Goal: Task Accomplishment & Management: Use online tool/utility

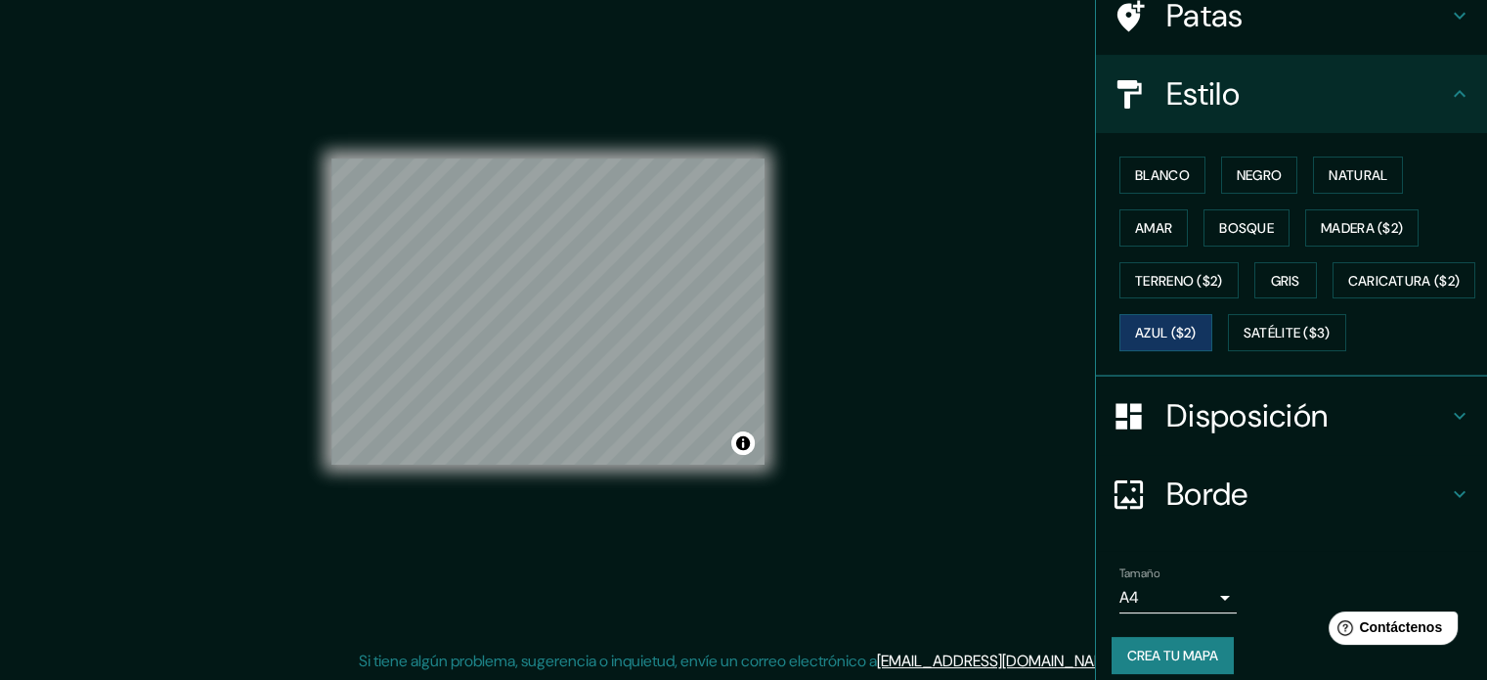
scroll to position [177, 0]
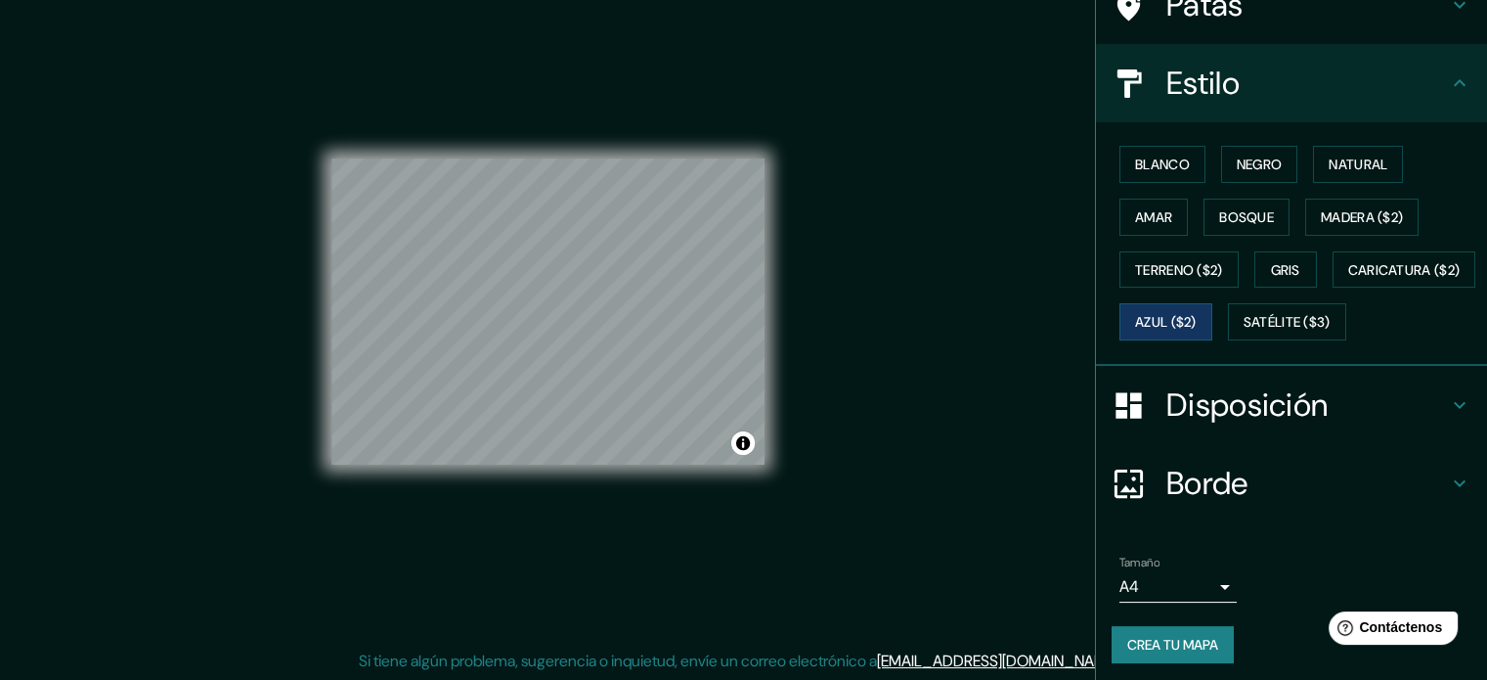
click at [1277, 503] on h4 "Borde" at bounding box center [1307, 482] width 282 height 39
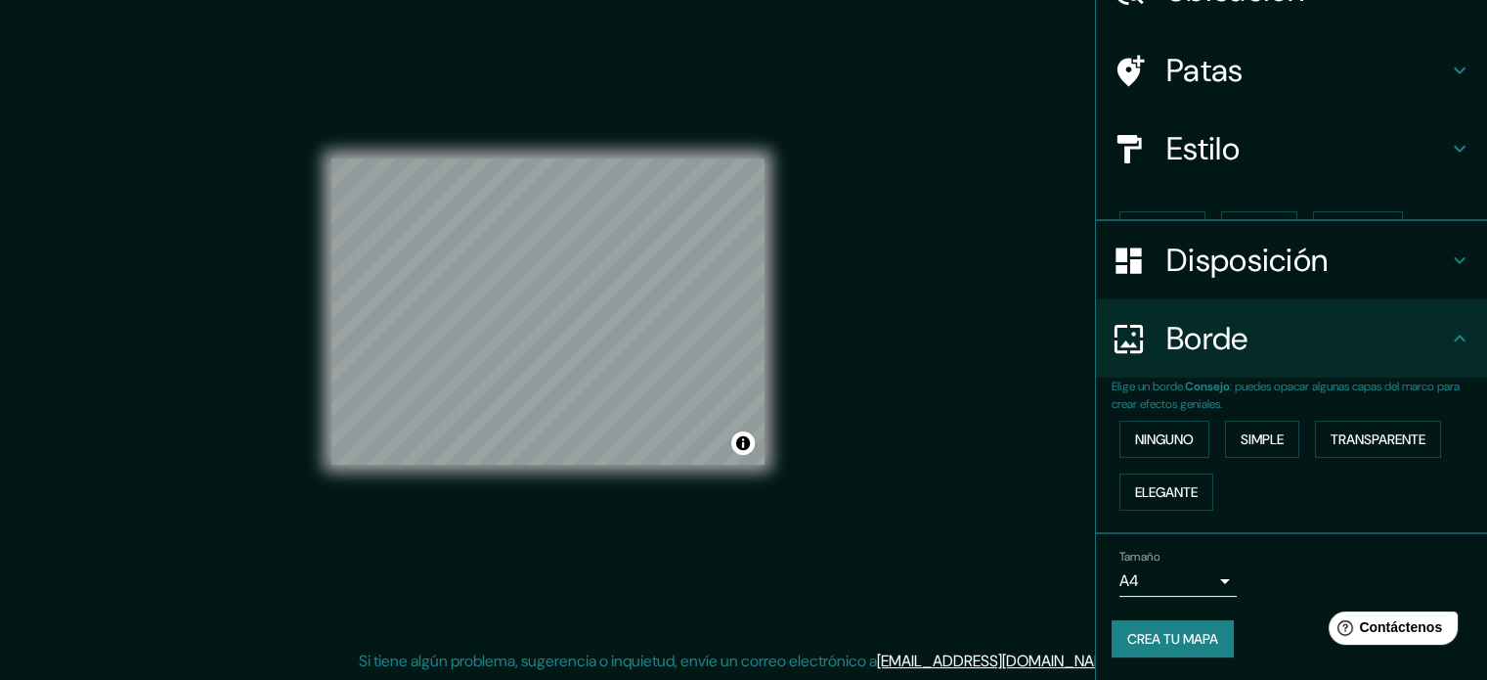
scroll to position [78, 0]
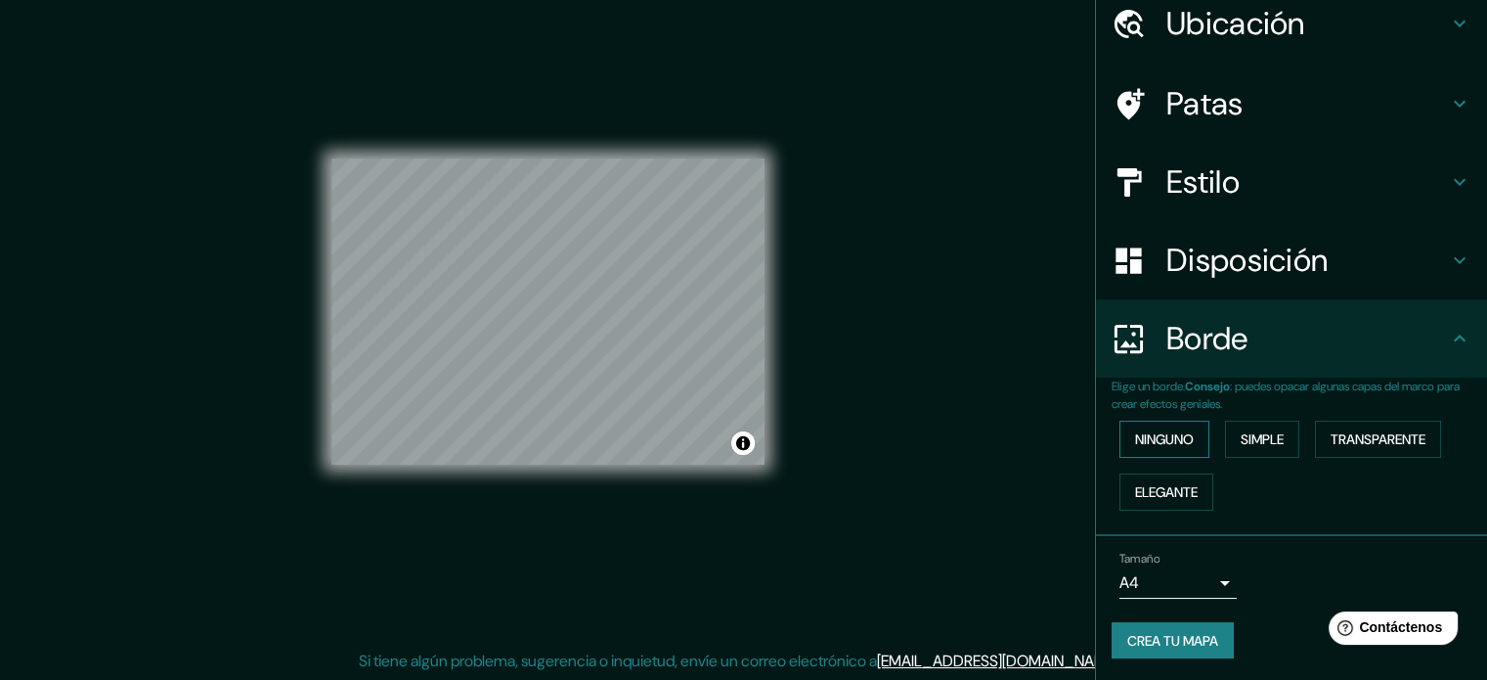
click at [1158, 442] on font "Ninguno" at bounding box center [1164, 439] width 59 height 18
click at [1241, 277] on font "Disposición" at bounding box center [1246, 260] width 161 height 41
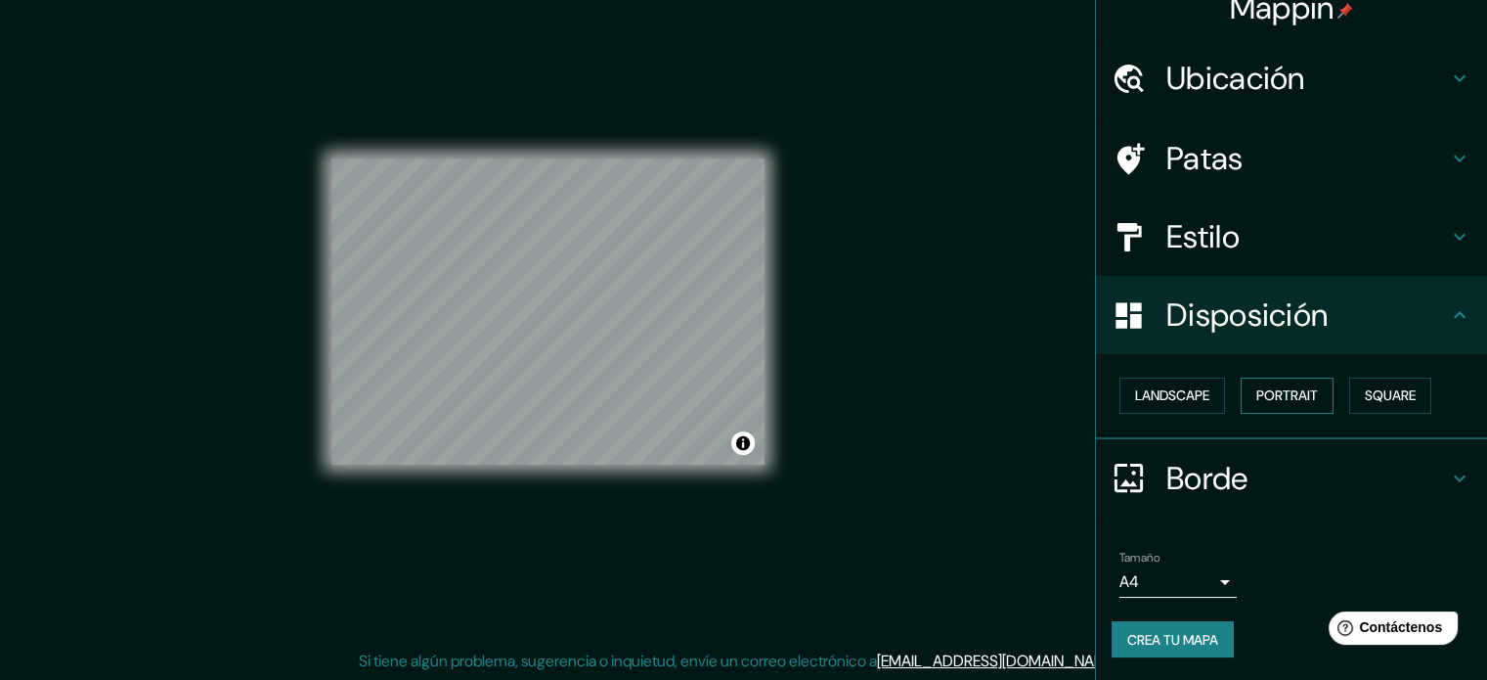
scroll to position [23, 0]
click at [1160, 399] on font "Paisaje" at bounding box center [1159, 396] width 49 height 18
click at [1169, 394] on font "Paisaje" at bounding box center [1159, 396] width 49 height 18
click at [1246, 391] on font "Retrato" at bounding box center [1259, 396] width 57 height 18
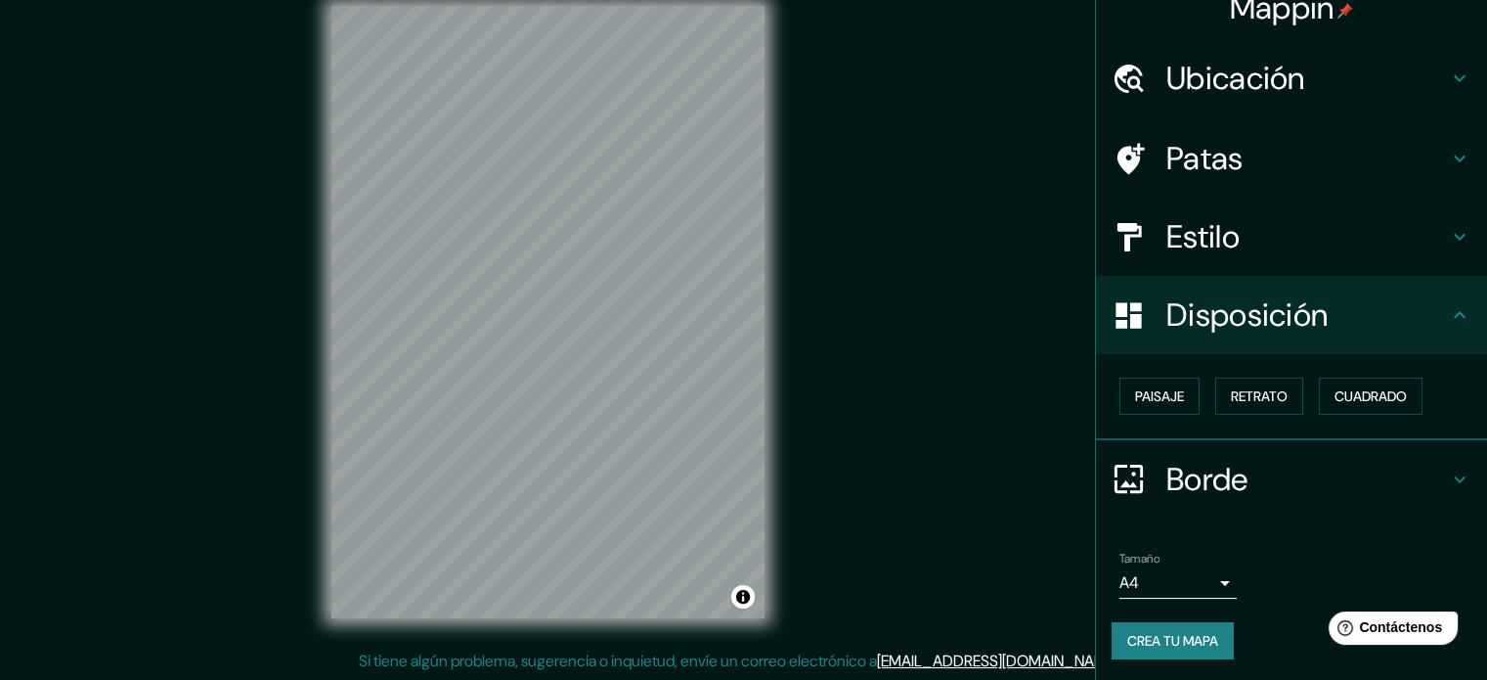
click at [1248, 140] on h4 "Patas" at bounding box center [1307, 158] width 282 height 39
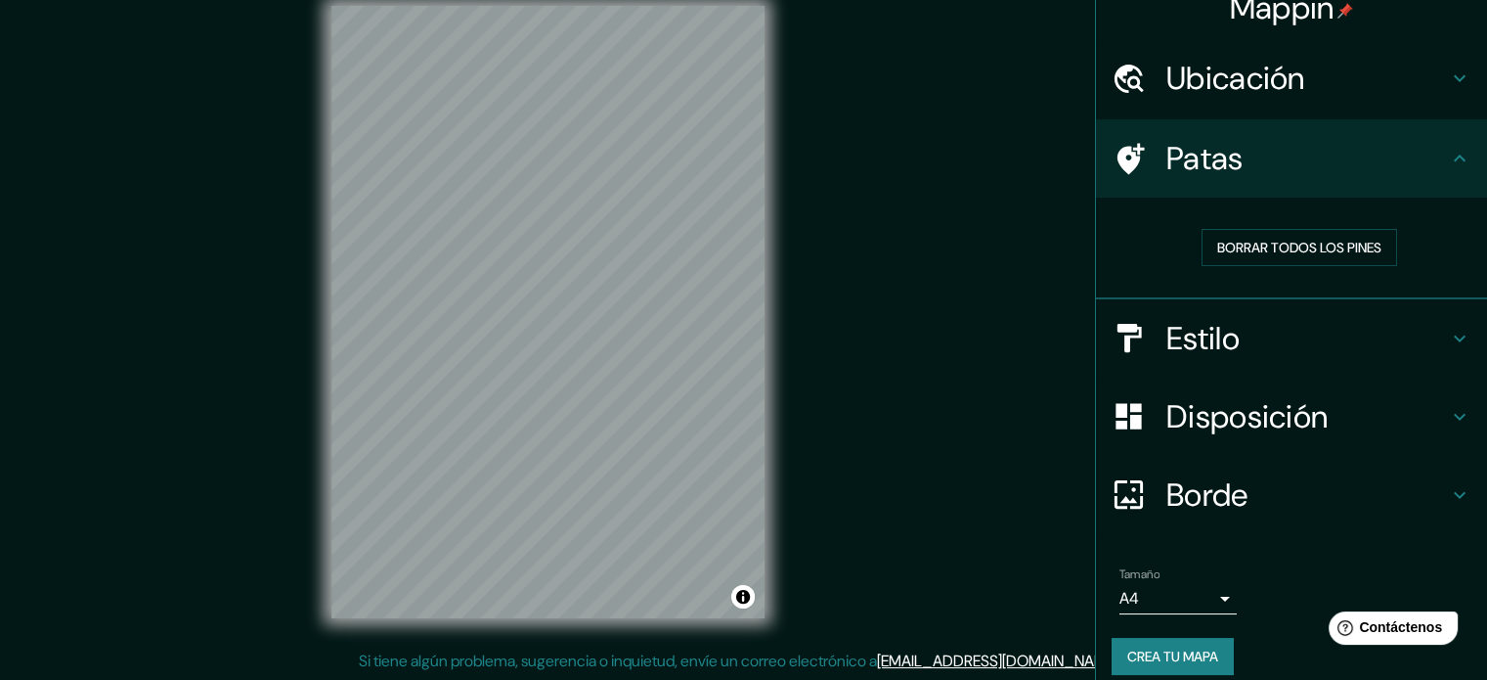
click at [1253, 315] on div "Estilo" at bounding box center [1291, 338] width 391 height 78
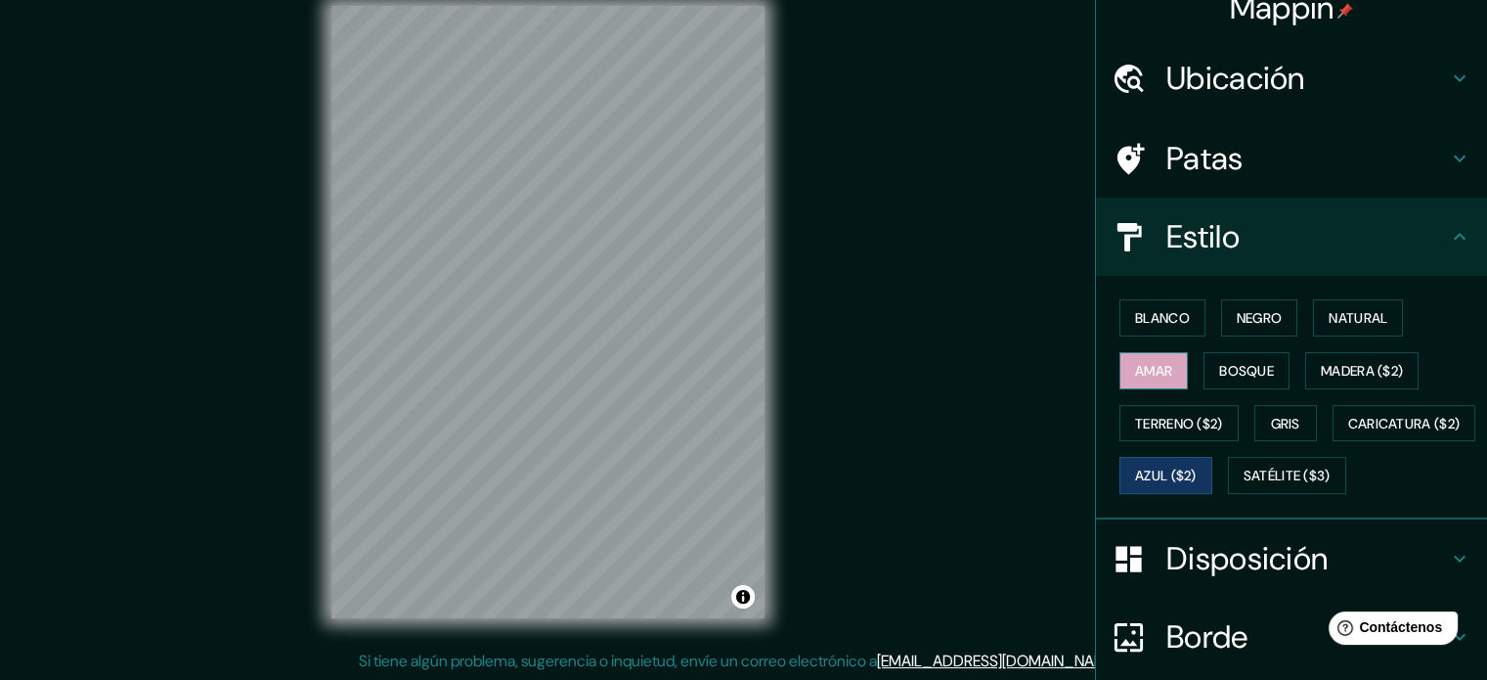
click at [1137, 376] on font "Amar" at bounding box center [1153, 371] width 37 height 18
click at [1224, 363] on font "Bosque" at bounding box center [1246, 371] width 55 height 18
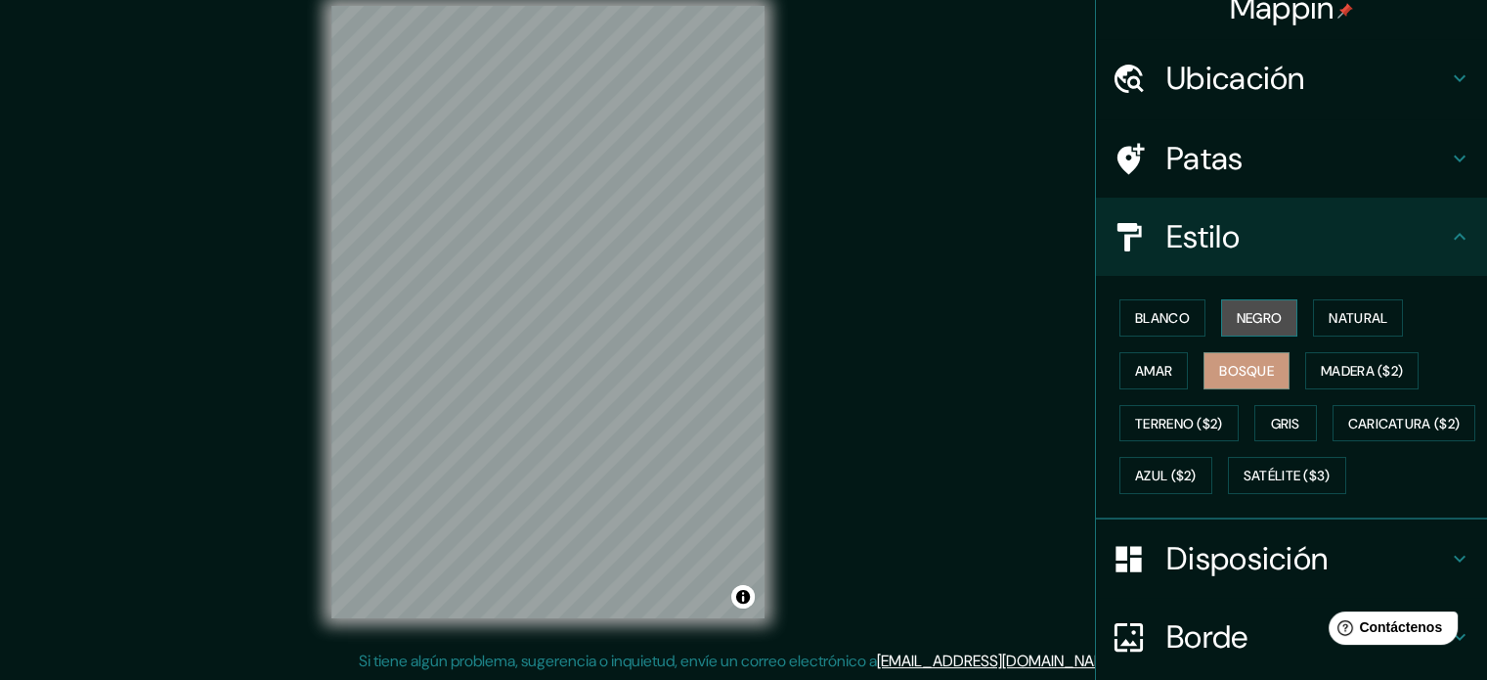
click at [1240, 318] on font "Negro" at bounding box center [1260, 318] width 46 height 18
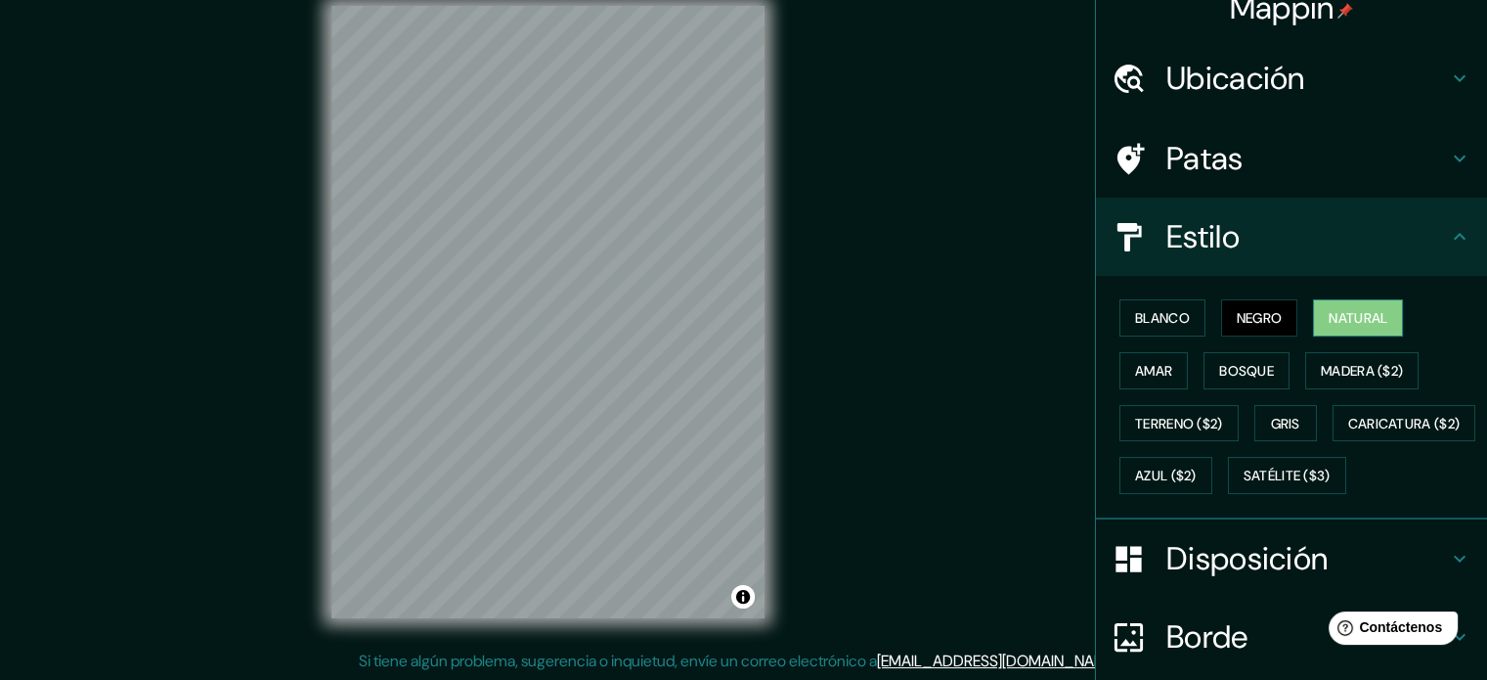
click at [1329, 316] on font "Natural" at bounding box center [1358, 318] width 59 height 18
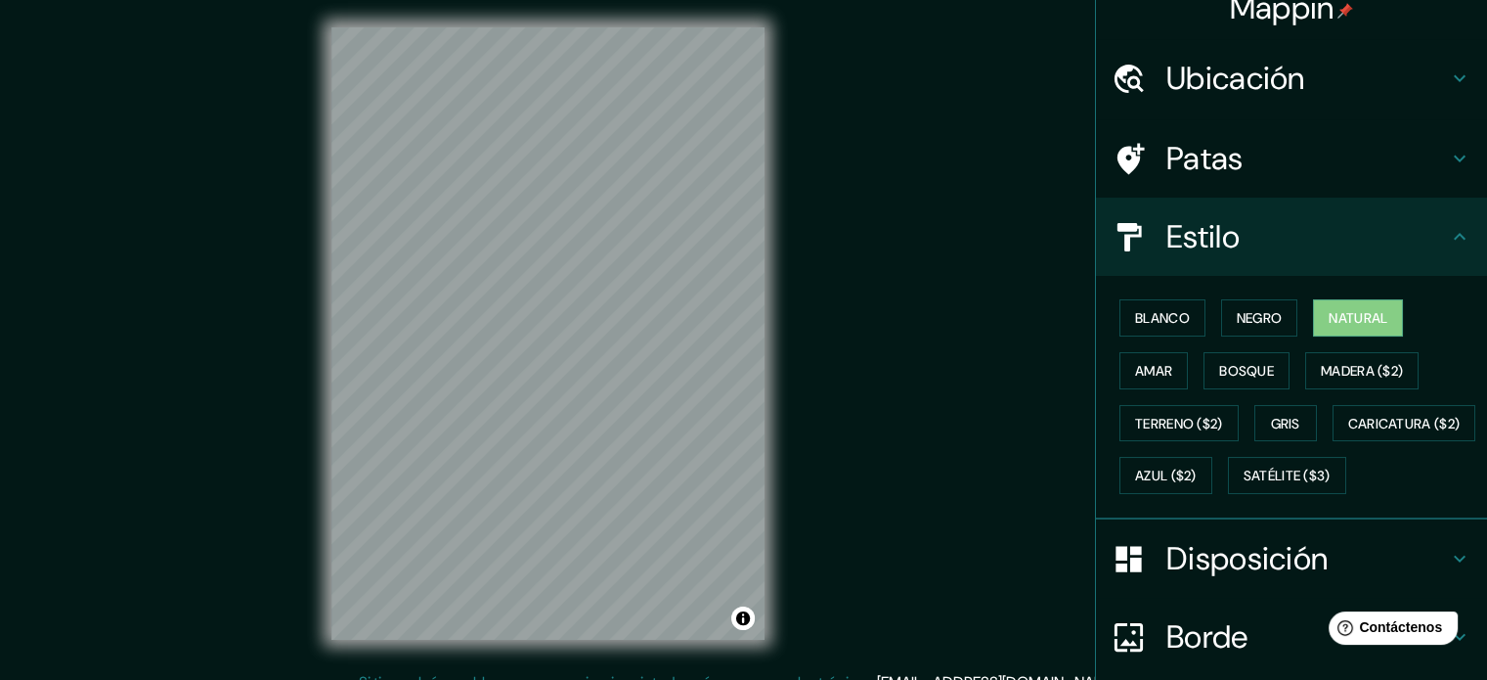
scroll to position [0, 0]
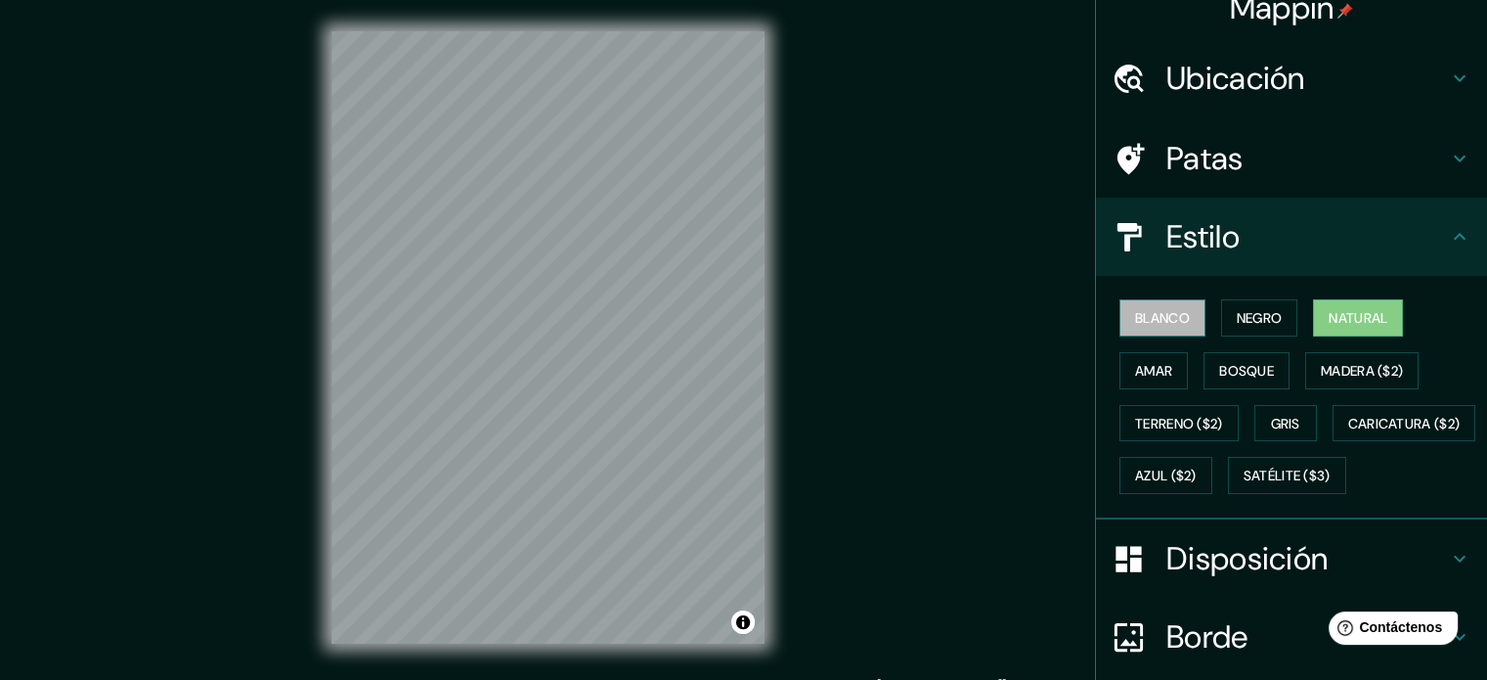
click at [1135, 328] on font "Blanco" at bounding box center [1162, 317] width 55 height 25
click at [1376, 324] on font "Natural" at bounding box center [1358, 318] width 59 height 18
